Goal: Transaction & Acquisition: Book appointment/travel/reservation

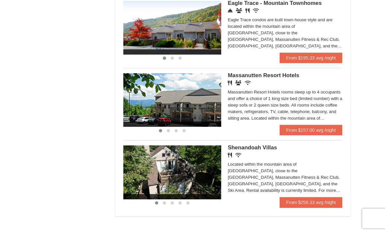
scroll to position [368, 0]
click at [318, 130] on link "From $157.00 avg /night" at bounding box center [311, 130] width 63 height 10
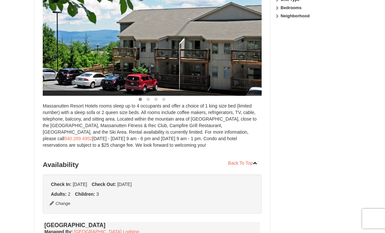
scroll to position [74, 0]
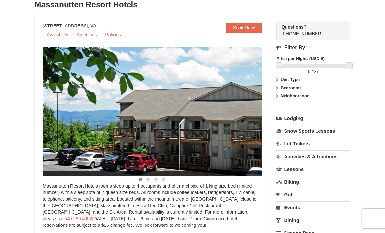
select select "9"
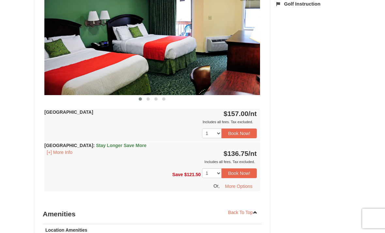
scroll to position [303, 0]
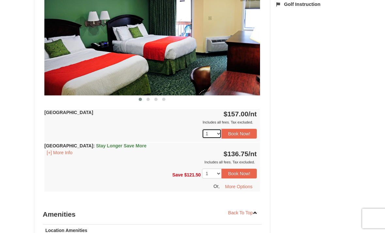
click at [214, 135] on select "1 2 3 4 5 6 7 8 9 10 11 12 13 14 15 16 17 18" at bounding box center [212, 134] width 20 height 10
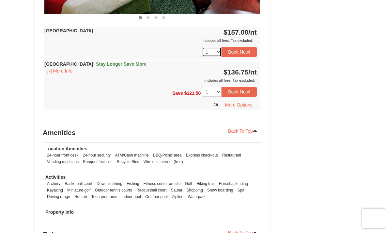
scroll to position [375, 0]
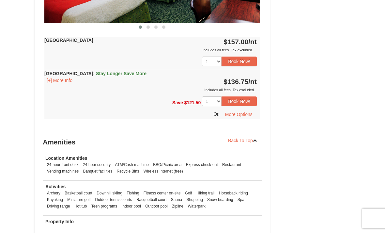
click at [245, 102] on button "Book Now!" at bounding box center [239, 102] width 35 height 10
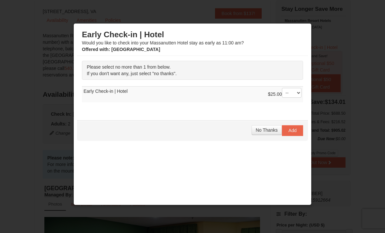
scroll to position [0, 0]
click at [268, 130] on span "No Thanks" at bounding box center [267, 129] width 22 height 5
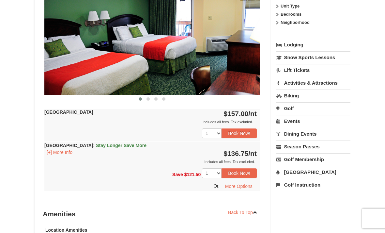
scroll to position [304, 0]
click at [66, 146] on strong "Hotel Queen Room : Stay Longer Save More" at bounding box center [95, 145] width 102 height 5
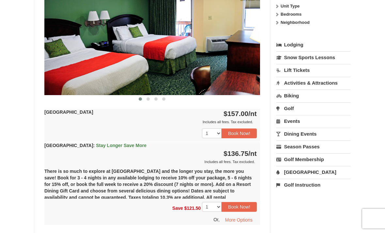
click at [65, 154] on div "Hotel Queen Room : Stay Longer Save More [+] More Info $136.75 /nt Includes all…" at bounding box center [152, 153] width 216 height 23
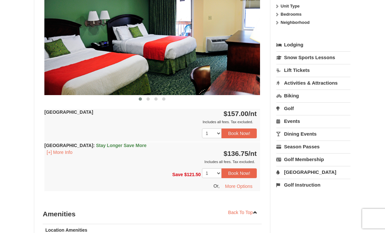
click at [60, 155] on button "[+] More Info" at bounding box center [59, 152] width 30 height 7
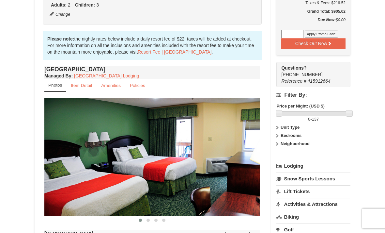
scroll to position [184, 0]
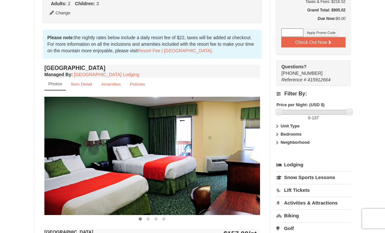
click at [85, 88] on link "Item Detail" at bounding box center [82, 84] width 30 height 13
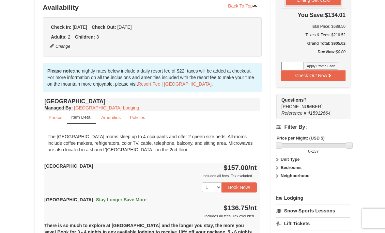
scroll to position [151, 0]
click at [57, 115] on small "Photos" at bounding box center [56, 117] width 14 height 5
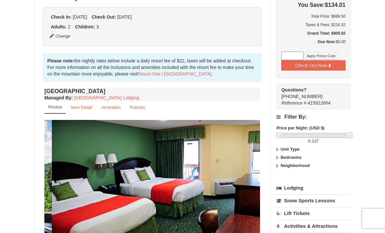
scroll to position [164, 0]
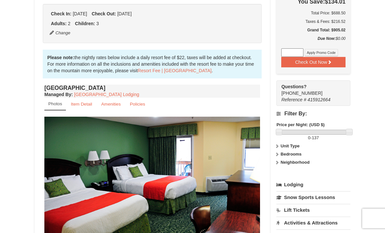
click at [84, 106] on small "Item Detail" at bounding box center [81, 104] width 21 height 5
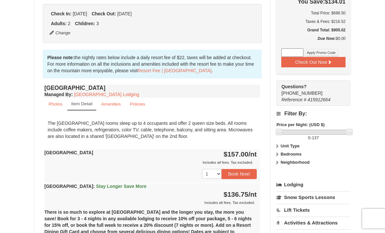
click at [118, 99] on link "Amenities" at bounding box center [111, 104] width 28 height 13
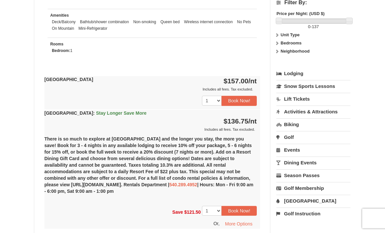
scroll to position [275, 0]
click at [173, 78] on div "Hotel Queen Room $157.00 /nt Includes all fees. Tax excluded. Includes all fees…" at bounding box center [152, 92] width 216 height 33
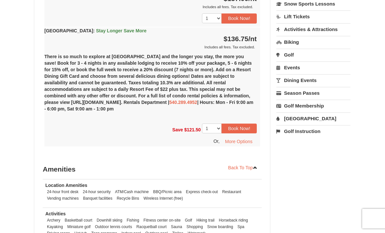
scroll to position [358, 0]
click at [216, 16] on select "1 2 3 4 5 6 7 8 9 10 11 12 13 14 15 16 17 18" at bounding box center [212, 18] width 20 height 10
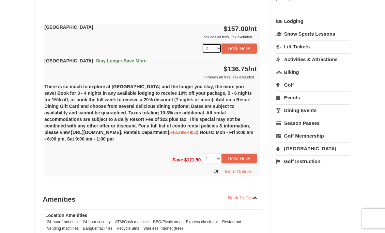
scroll to position [327, 0]
click at [214, 50] on select "1 2 3 4 5 6 7 8 9 10 11 12 13 14 15 16 17 18" at bounding box center [212, 49] width 20 height 10
select select "1"
click at [216, 156] on select "1 2 3 4 5 6 7 8 9 10 11 12 13 14" at bounding box center [212, 159] width 20 height 10
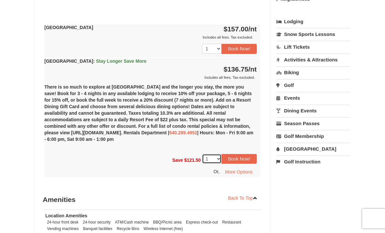
select select "2"
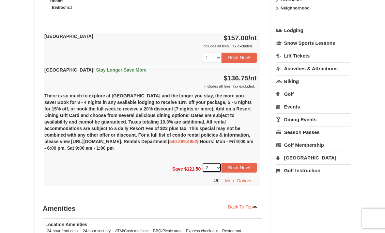
scroll to position [317, 0]
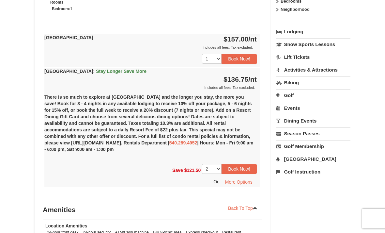
click at [242, 181] on button "More Options" at bounding box center [239, 182] width 36 height 10
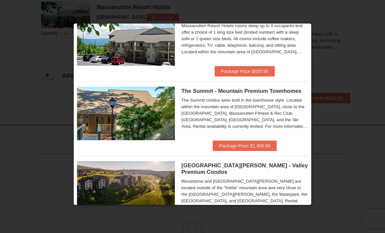
scroll to position [255, 0]
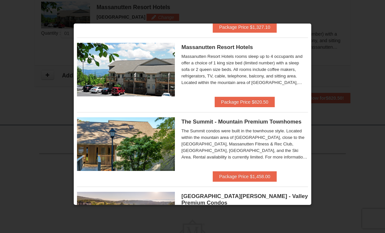
click at [296, 3] on div at bounding box center [192, 116] width 385 height 233
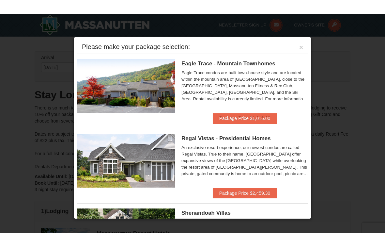
scroll to position [0, 0]
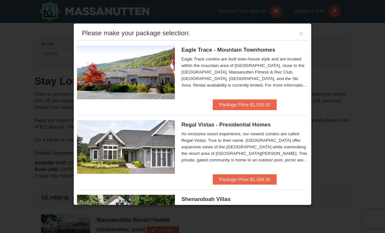
click at [302, 33] on button "×" at bounding box center [302, 33] width 4 height 7
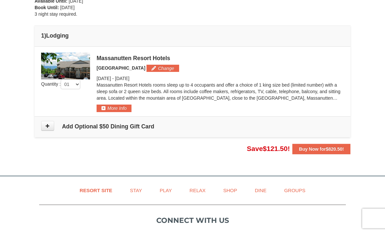
scroll to position [163, 0]
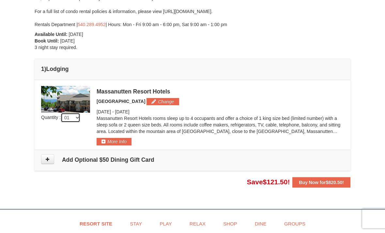
click at [75, 119] on select "01 02 03 04 05" at bounding box center [71, 118] width 20 height 10
click at [161, 105] on button "Change" at bounding box center [163, 101] width 32 height 7
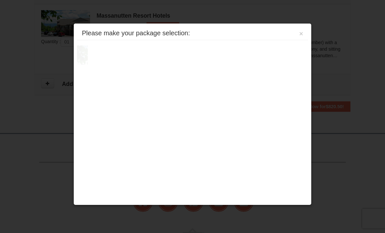
scroll to position [214, 0]
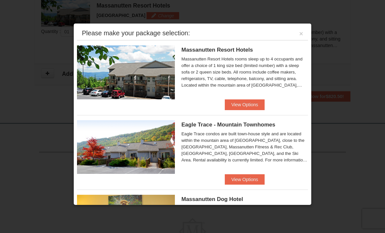
click at [246, 110] on button "View Options" at bounding box center [245, 104] width 40 height 10
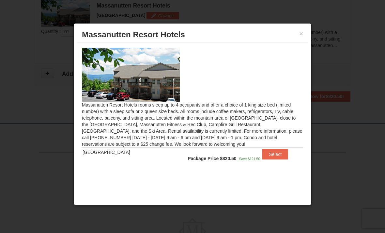
click at [247, 159] on span "Save $121.50" at bounding box center [249, 159] width 21 height 4
click at [300, 36] on button "×" at bounding box center [302, 33] width 4 height 7
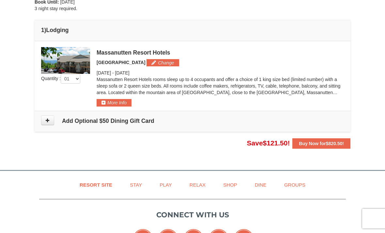
scroll to position [167, 0]
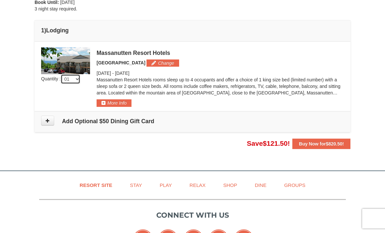
click at [71, 81] on select "01 02 03 04 05" at bounding box center [71, 79] width 20 height 10
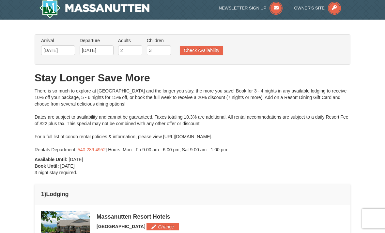
scroll to position [0, 0]
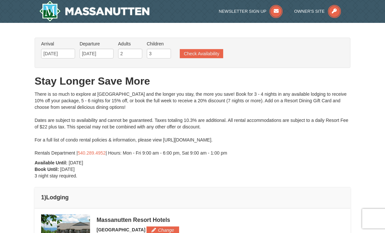
click at [190, 57] on button "Check Availability" at bounding box center [201, 53] width 43 height 9
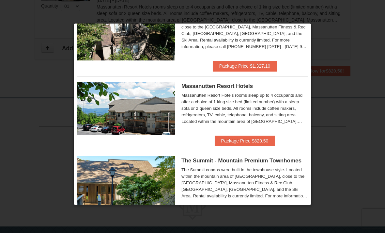
scroll to position [204, 0]
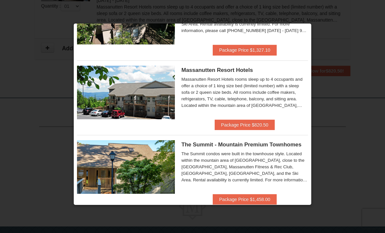
click at [260, 127] on button "Package Price $820.50" at bounding box center [245, 125] width 60 height 10
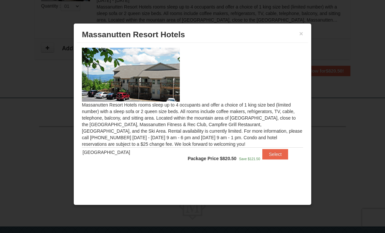
click at [274, 158] on button "Select" at bounding box center [276, 154] width 26 height 10
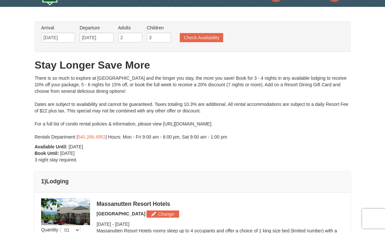
scroll to position [0, 0]
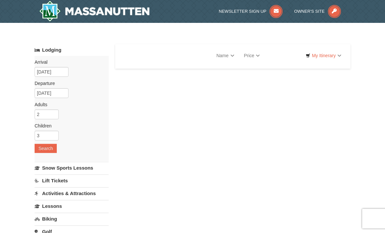
select select "9"
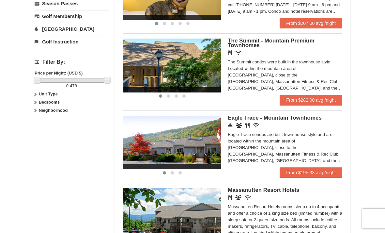
scroll to position [254, 0]
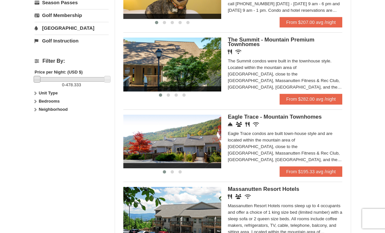
click at [55, 104] on strong "Bedrooms" at bounding box center [49, 101] width 21 height 5
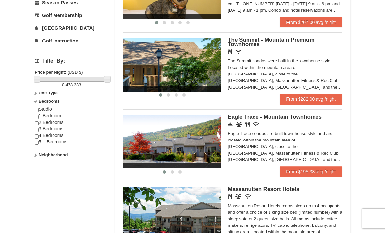
click at [65, 123] on div "Studio 1 Bedroom 2 Bedrooms 3 Bedrooms 4 Bedrooms 5 + Bedrooms" at bounding box center [72, 128] width 74 height 45
click at [59, 121] on div "Studio 1 Bedroom 2 Bedrooms 3 Bedrooms 4 Bedrooms 5 + Bedrooms" at bounding box center [72, 128] width 74 height 45
click at [39, 129] on input "checkbox" at bounding box center [37, 130] width 4 height 4
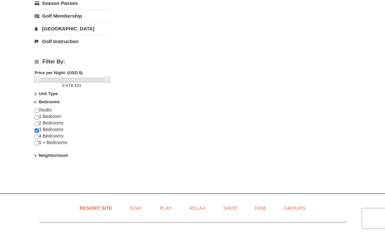
scroll to position [251, 0]
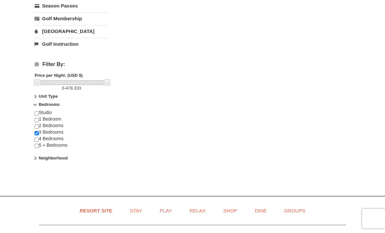
click at [39, 134] on input "checkbox" at bounding box center [37, 133] width 4 height 4
checkbox input "false"
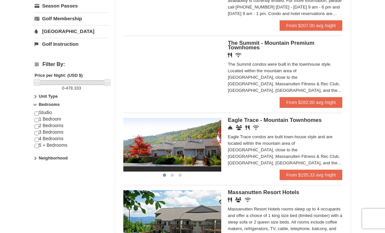
click at [39, 124] on input "checkbox" at bounding box center [37, 126] width 4 height 4
checkbox input "true"
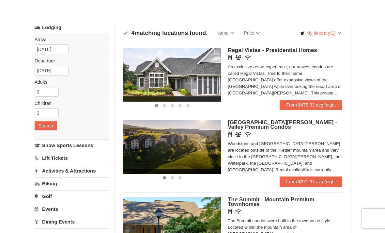
scroll to position [0, 0]
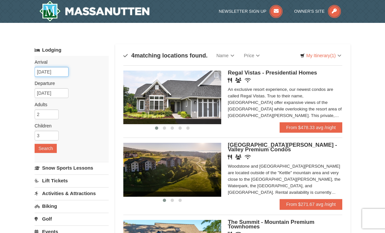
click at [44, 69] on input "09/30/2025" at bounding box center [52, 72] width 34 height 10
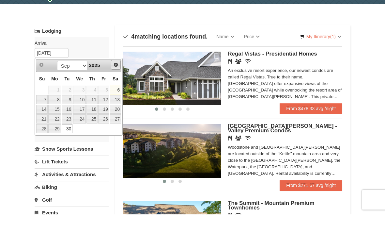
click at [117, 81] on span "Next" at bounding box center [115, 83] width 5 height 5
click at [115, 81] on span "Next" at bounding box center [115, 83] width 5 height 5
click at [118, 81] on span "Next" at bounding box center [115, 83] width 5 height 5
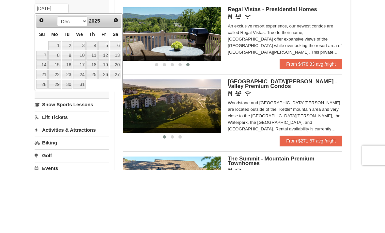
click at [69, 143] on link "30" at bounding box center [67, 147] width 11 height 9
type input "12/30/2025"
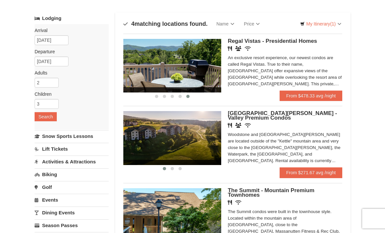
scroll to position [31, 0]
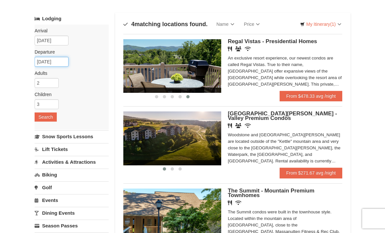
click at [43, 62] on input "12/31/2025" at bounding box center [52, 62] width 34 height 10
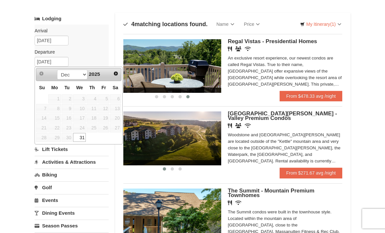
click at [119, 74] on link "Next" at bounding box center [115, 73] width 9 height 9
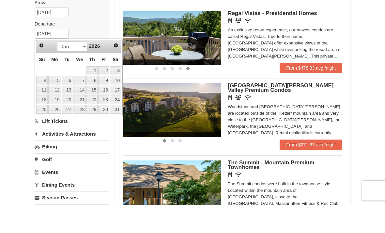
click at [64, 104] on link "6" at bounding box center [67, 108] width 11 height 9
type input "01/06/2026"
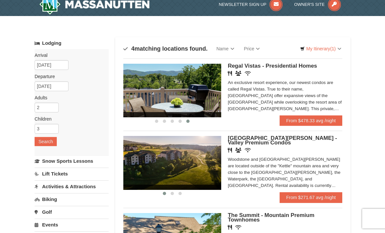
scroll to position [0, 0]
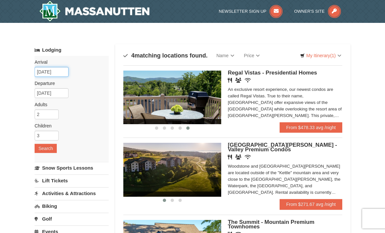
click at [41, 70] on input "12/30/2025" at bounding box center [52, 72] width 34 height 10
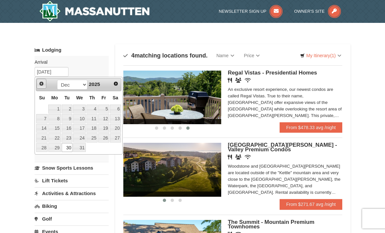
click at [42, 83] on span "Prev" at bounding box center [41, 83] width 5 height 5
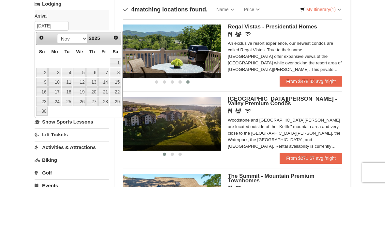
click at [39, 81] on span "Prev" at bounding box center [41, 83] width 5 height 5
click at [115, 81] on span "Next" at bounding box center [115, 83] width 5 height 5
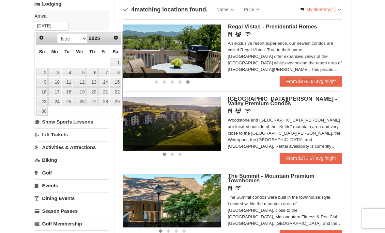
click at [92, 100] on link "27" at bounding box center [92, 101] width 11 height 9
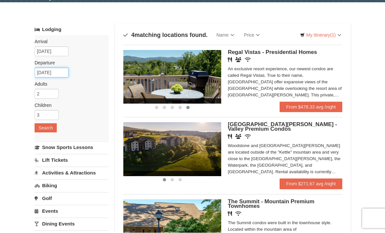
click at [44, 70] on input "01/06/2026" at bounding box center [52, 73] width 34 height 10
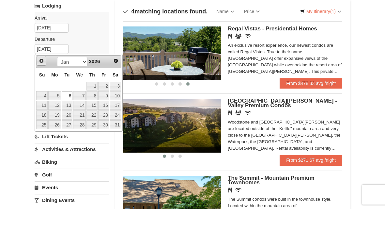
click at [43, 80] on link "Prev" at bounding box center [42, 85] width 10 height 10
click at [43, 82] on span "Prev" at bounding box center [41, 84] width 5 height 5
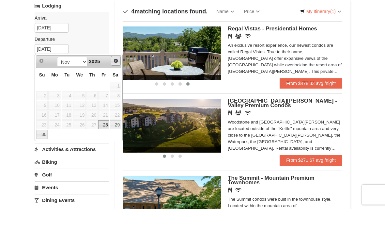
click at [119, 80] on link "Next" at bounding box center [116, 85] width 10 height 10
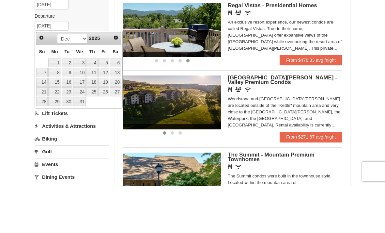
click at [40, 82] on span "Prev" at bounding box center [41, 84] width 5 height 5
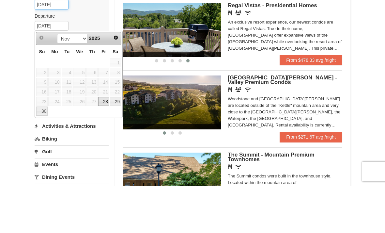
click at [46, 47] on input "11/27/2025" at bounding box center [52, 52] width 34 height 10
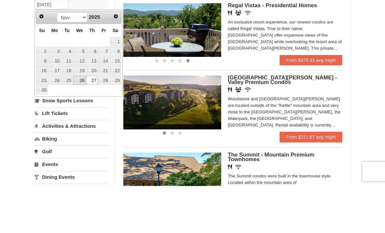
click at [83, 123] on link "26" at bounding box center [79, 127] width 13 height 9
type input "[DATE]"
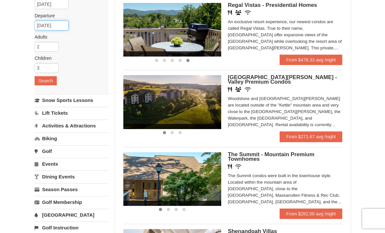
click at [41, 25] on input "01/06/2026" at bounding box center [52, 26] width 34 height 10
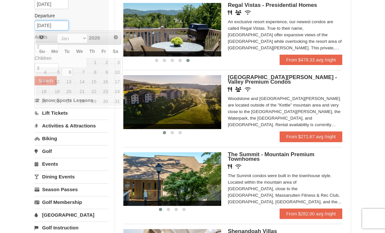
scroll to position [67, 0]
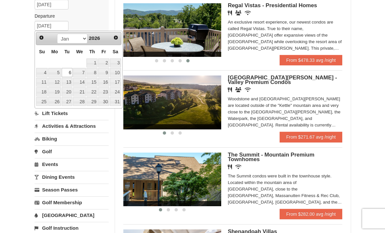
click at [69, 72] on link "6" at bounding box center [67, 72] width 11 height 9
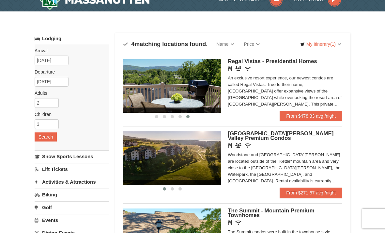
scroll to position [8, 0]
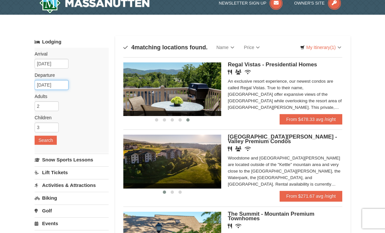
click at [44, 85] on input "01/06/2026" at bounding box center [52, 85] width 34 height 10
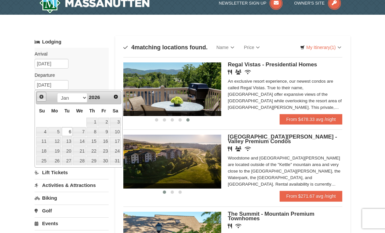
click at [43, 97] on span "Prev" at bounding box center [41, 96] width 5 height 5
click at [40, 97] on span "Prev" at bounding box center [41, 96] width 5 height 5
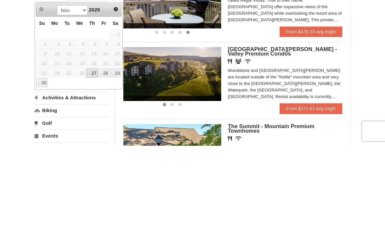
click at [115, 94] on span "Next" at bounding box center [115, 96] width 5 height 5
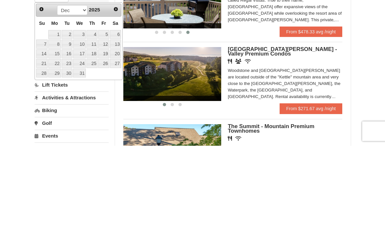
click at [69, 118] on link "2" at bounding box center [67, 122] width 11 height 9
type input "[DATE]"
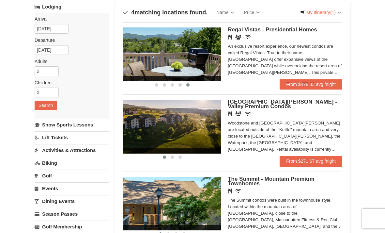
scroll to position [41, 0]
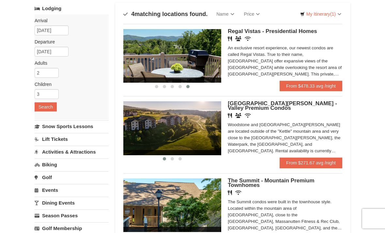
click at [41, 110] on button "Search" at bounding box center [46, 106] width 22 height 9
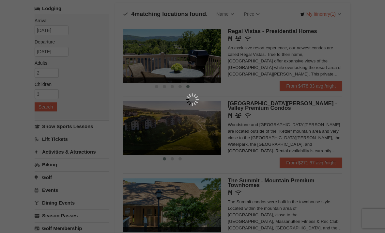
scroll to position [10, 0]
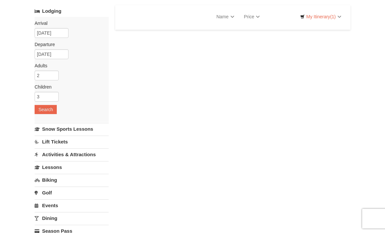
select select "9"
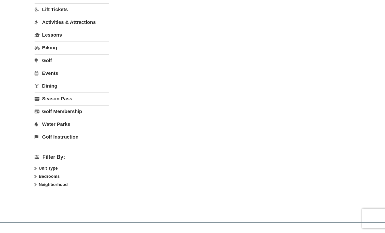
scroll to position [171, 0]
click at [61, 176] on label "Bedrooms" at bounding box center [72, 176] width 74 height 7
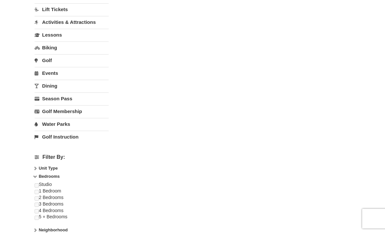
click at [42, 199] on div "Studio 1 Bedroom 2 Bedrooms 3 Bedrooms 4 Bedrooms 5 + Bedrooms" at bounding box center [72, 203] width 74 height 45
click at [41, 198] on div "Studio 1 Bedroom 2 Bedrooms 3 Bedrooms 4 Bedrooms 5 + Bedrooms" at bounding box center [72, 203] width 74 height 45
click at [42, 198] on div "Studio 1 Bedroom 2 Bedrooms 3 Bedrooms 4 Bedrooms 5 + Bedrooms" at bounding box center [72, 203] width 74 height 45
click at [40, 197] on div "Studio 1 Bedroom 2 Bedrooms 3 Bedrooms 4 Bedrooms 5 + Bedrooms" at bounding box center [72, 203] width 74 height 45
click at [39, 197] on div "Studio 1 Bedroom 2 Bedrooms 3 Bedrooms 4 Bedrooms 5 + Bedrooms" at bounding box center [72, 203] width 74 height 45
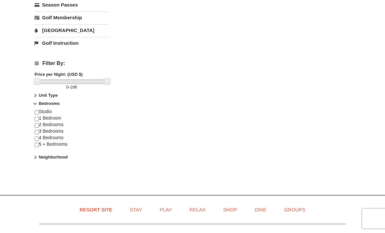
scroll to position [254, 0]
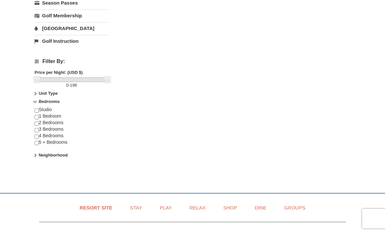
click at [36, 126] on input "checkbox" at bounding box center [37, 124] width 4 height 4
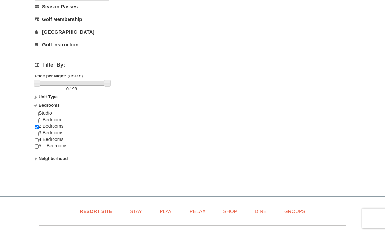
scroll to position [256, 0]
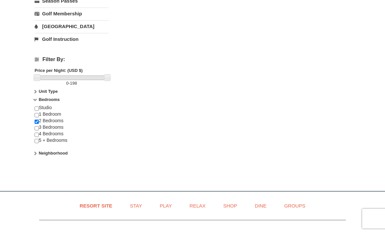
click at [38, 121] on input "checkbox" at bounding box center [37, 122] width 4 height 4
checkbox input "false"
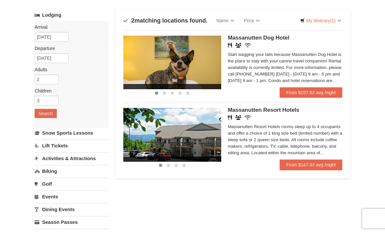
scroll to position [0, 0]
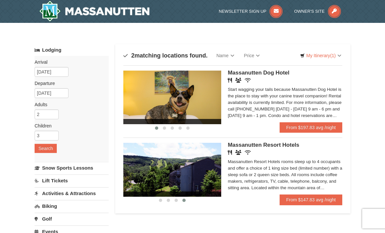
click at [318, 198] on link "From $147.83 avg /night" at bounding box center [311, 199] width 63 height 10
click at [314, 129] on link "From $197.83 avg /night" at bounding box center [311, 127] width 63 height 10
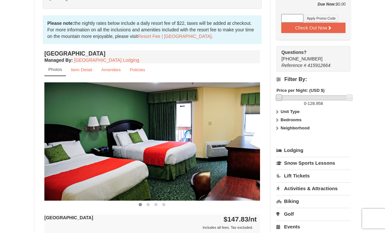
scroll to position [200, 0]
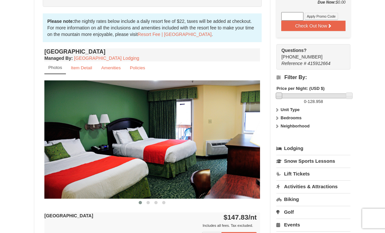
click at [294, 117] on strong "Bedrooms" at bounding box center [291, 118] width 21 height 5
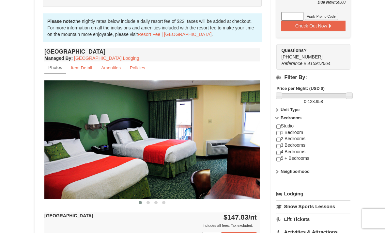
click at [279, 139] on input "checkbox" at bounding box center [279, 140] width 4 height 4
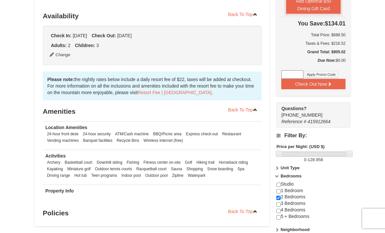
scroll to position [139, 0]
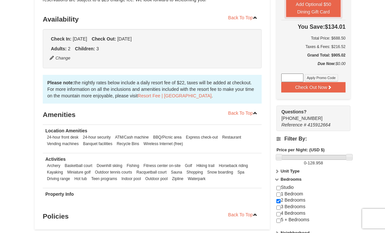
click at [280, 200] on input "checkbox" at bounding box center [279, 201] width 4 height 4
checkbox input "false"
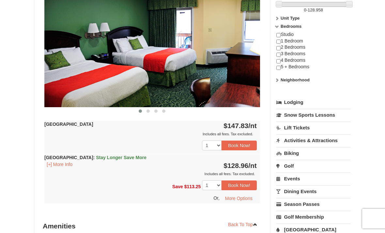
scroll to position [268, 0]
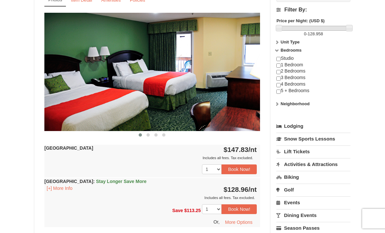
click at [278, 65] on input "checkbox" at bounding box center [279, 65] width 4 height 4
click at [279, 66] on input "checkbox" at bounding box center [279, 65] width 4 height 4
checkbox input "false"
click at [279, 59] on input "checkbox" at bounding box center [279, 59] width 4 height 4
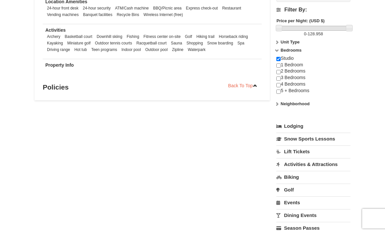
click at [281, 59] on input "checkbox" at bounding box center [279, 59] width 4 height 4
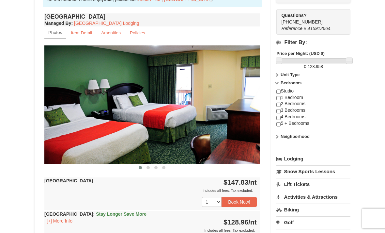
scroll to position [226, 0]
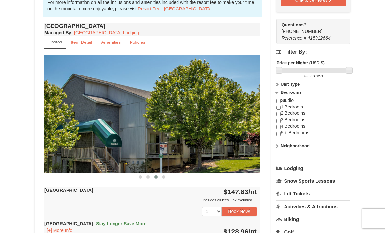
click at [260, 55] on img at bounding box center [368, 55] width 216 height 0
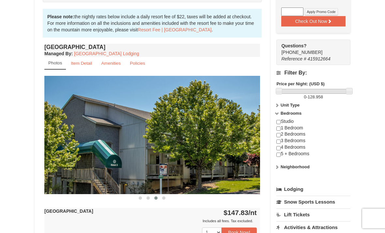
scroll to position [204, 0]
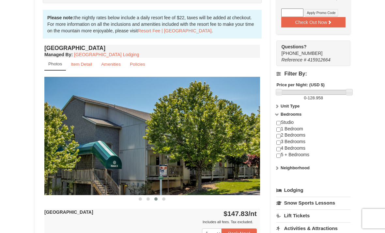
click at [279, 125] on input "checkbox" at bounding box center [279, 123] width 4 height 4
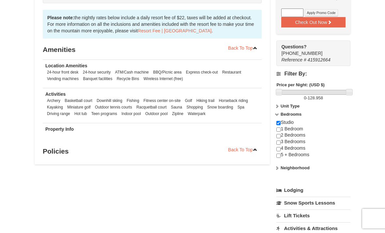
click at [280, 122] on input "checkbox" at bounding box center [279, 123] width 4 height 4
checkbox input "false"
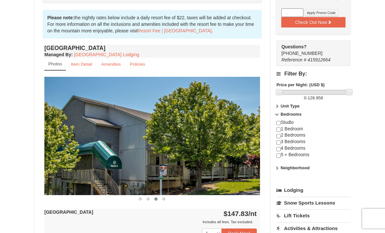
click at [279, 131] on input "checkbox" at bounding box center [279, 129] width 4 height 4
click at [279, 129] on input "checkbox" at bounding box center [279, 129] width 4 height 4
checkbox input "false"
click at [279, 125] on input "checkbox" at bounding box center [279, 123] width 4 height 4
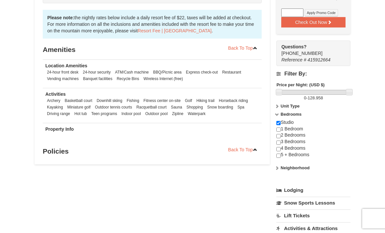
click at [278, 125] on input "checkbox" at bounding box center [279, 123] width 4 height 4
checkbox input "false"
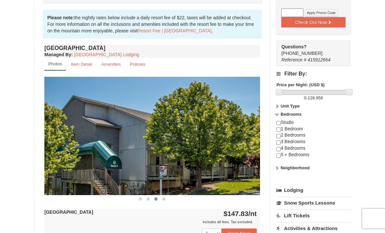
click at [280, 141] on input "checkbox" at bounding box center [279, 142] width 4 height 4
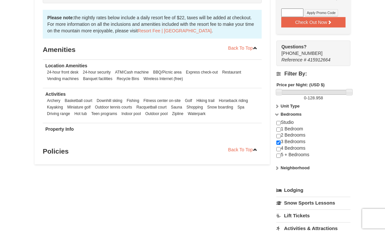
click at [280, 142] on input "checkbox" at bounding box center [279, 142] width 4 height 4
checkbox input "false"
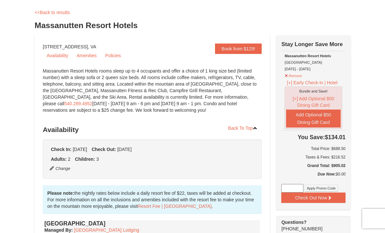
scroll to position [0, 0]
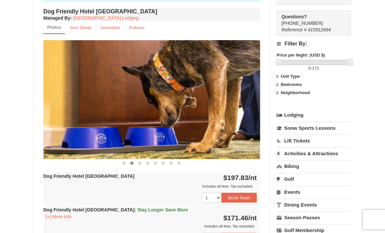
scroll to position [234, 0]
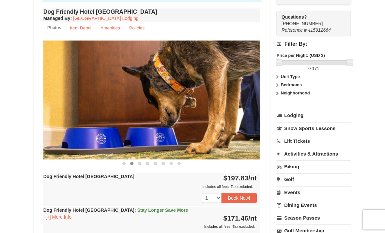
click at [86, 27] on small "Item Detail" at bounding box center [81, 27] width 21 height 5
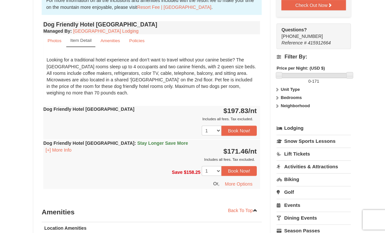
scroll to position [221, 0]
click at [297, 100] on label "Bedrooms" at bounding box center [314, 97] width 74 height 7
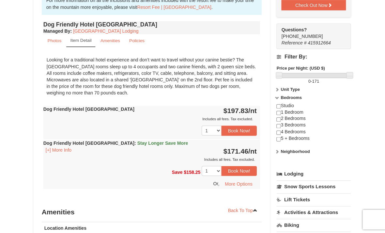
click at [296, 119] on div "Studio 1 Bedroom 2 Bedrooms 3 Bedrooms 4 Bedrooms 5 + Bedrooms" at bounding box center [314, 124] width 74 height 45
click at [278, 118] on input "checkbox" at bounding box center [279, 119] width 4 height 4
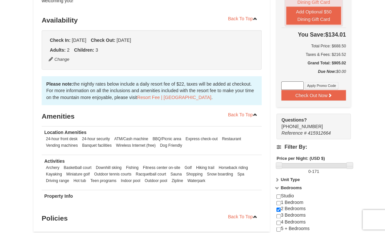
click at [277, 209] on input "checkbox" at bounding box center [279, 208] width 4 height 4
checkbox input "false"
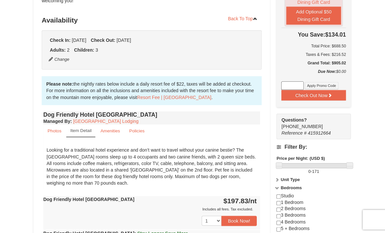
scroll to position [131, 0]
click at [278, 202] on input "checkbox" at bounding box center [279, 202] width 4 height 4
click at [278, 200] on input "checkbox" at bounding box center [279, 202] width 4 height 4
checkbox input "false"
click at [110, 133] on small "Amenities" at bounding box center [111, 130] width 20 height 5
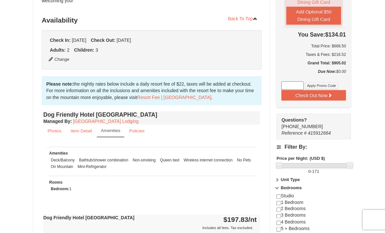
click at [134, 134] on link "Policies" at bounding box center [138, 130] width 24 height 13
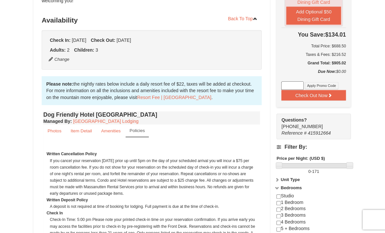
click at [331, 233] on div "Studio 1 Bedroom 2 Bedrooms 3 Bedrooms 4 Bedrooms 5 + Bedrooms" at bounding box center [314, 214] width 74 height 45
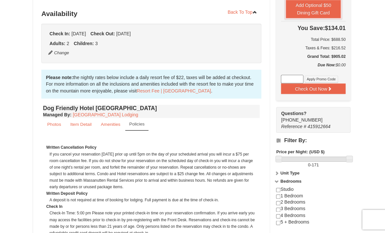
scroll to position [0, 0]
